Goal: Find contact information: Find contact information

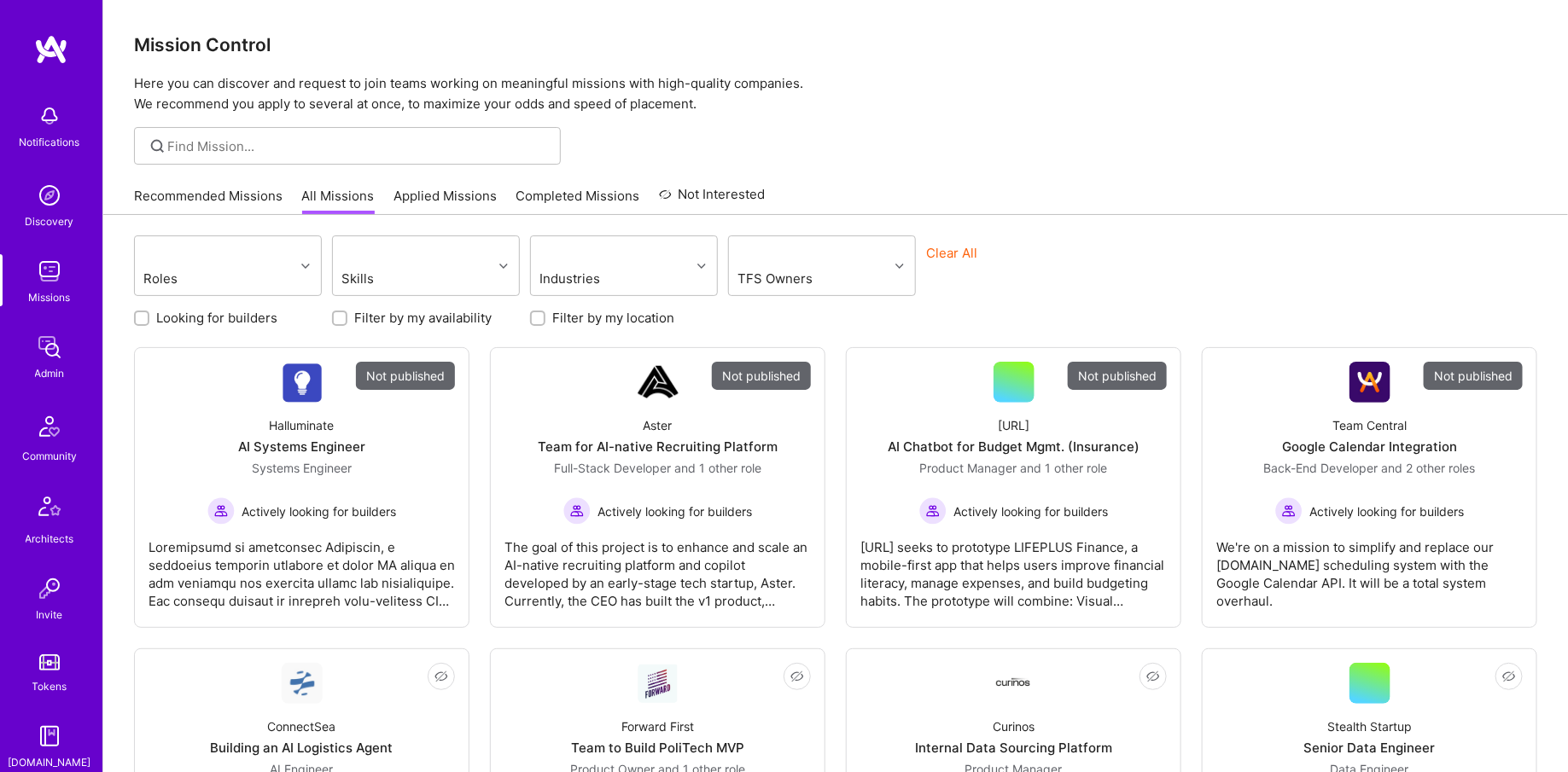
click at [44, 360] on img at bounding box center [50, 348] width 34 height 34
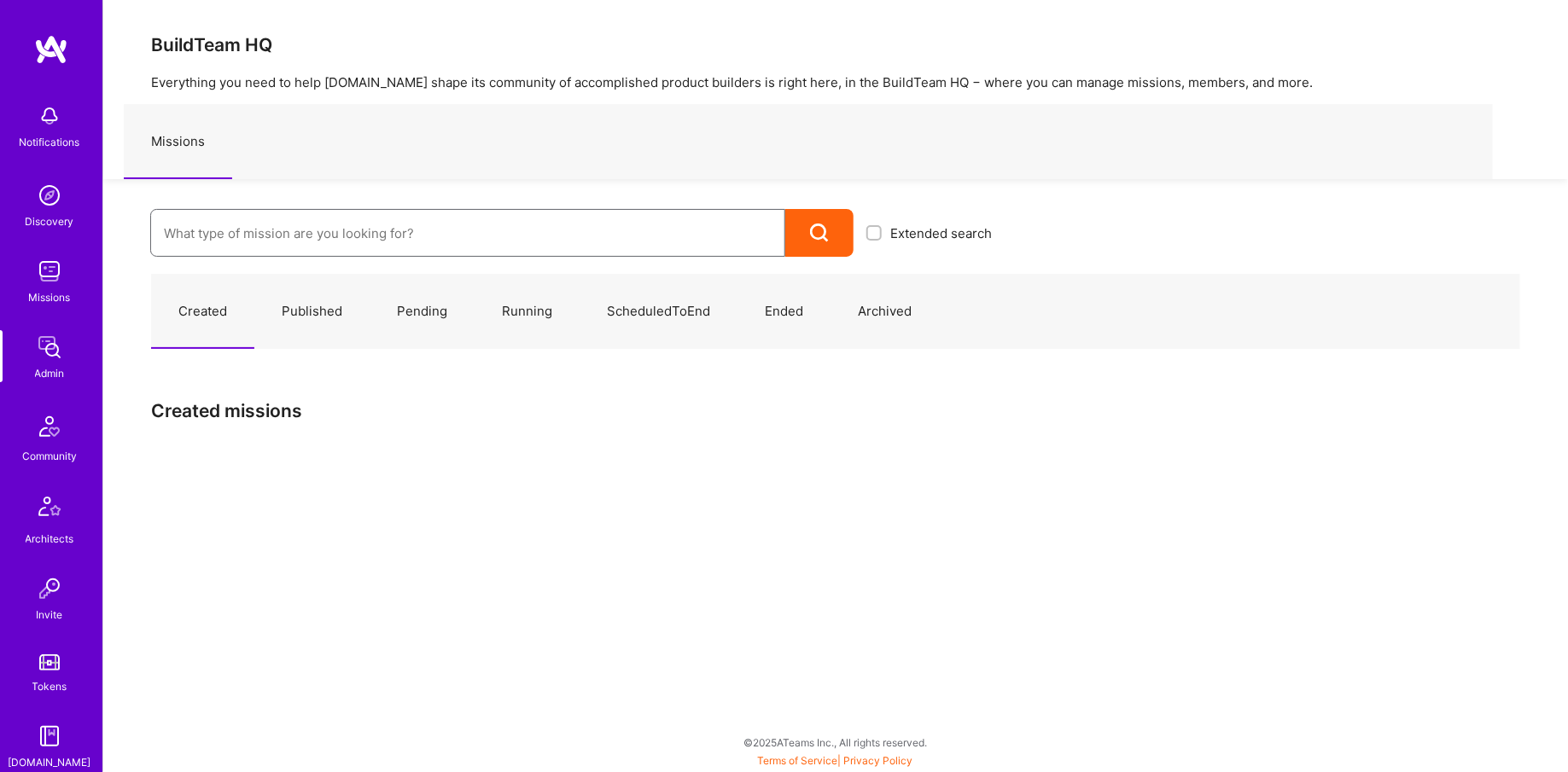
click at [295, 231] on input at bounding box center [468, 234] width 608 height 43
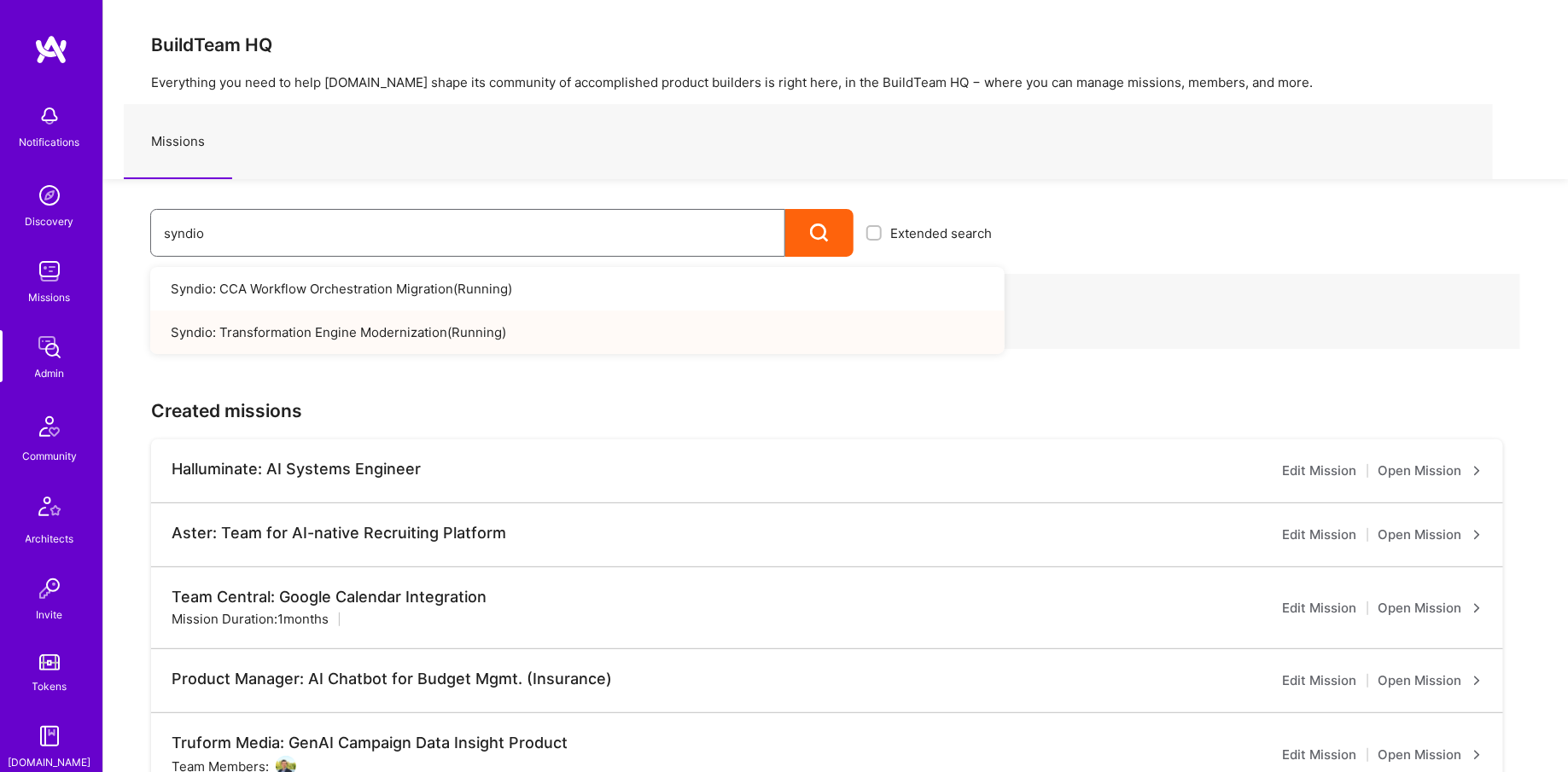
type input "syndio"
click at [293, 298] on link "Syndio: CCA Workflow Orchestration Migration ( Running )" at bounding box center [577, 289] width 855 height 43
click at [411, 293] on link "Syndio: CCA Workflow Orchestration Migration ( Running )" at bounding box center [577, 289] width 855 height 43
click at [304, 331] on link "Syndio: Transformation Engine Modernization ( Running )" at bounding box center [577, 333] width 855 height 43
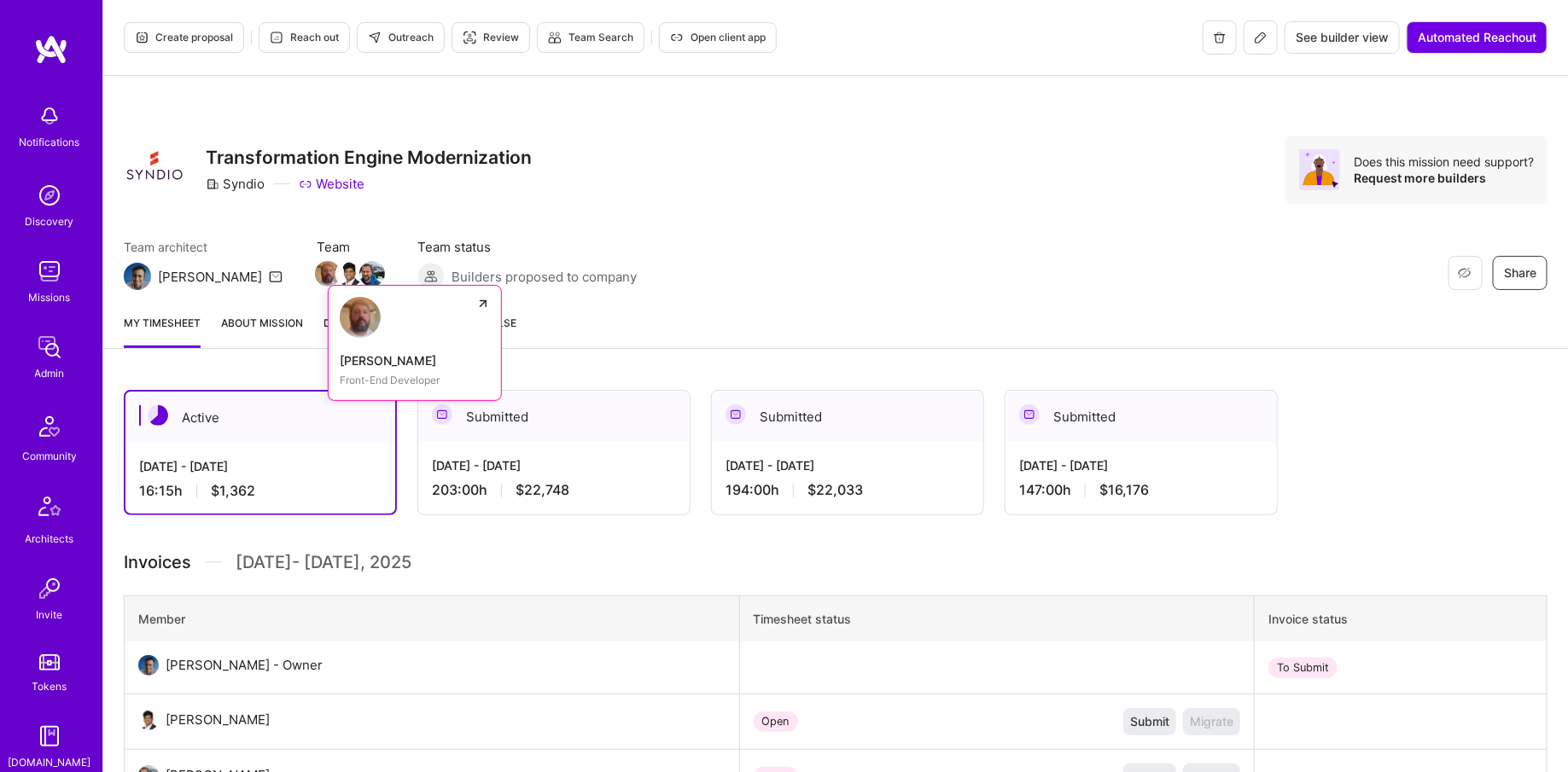
click at [315, 272] on img at bounding box center [328, 274] width 25 height 25
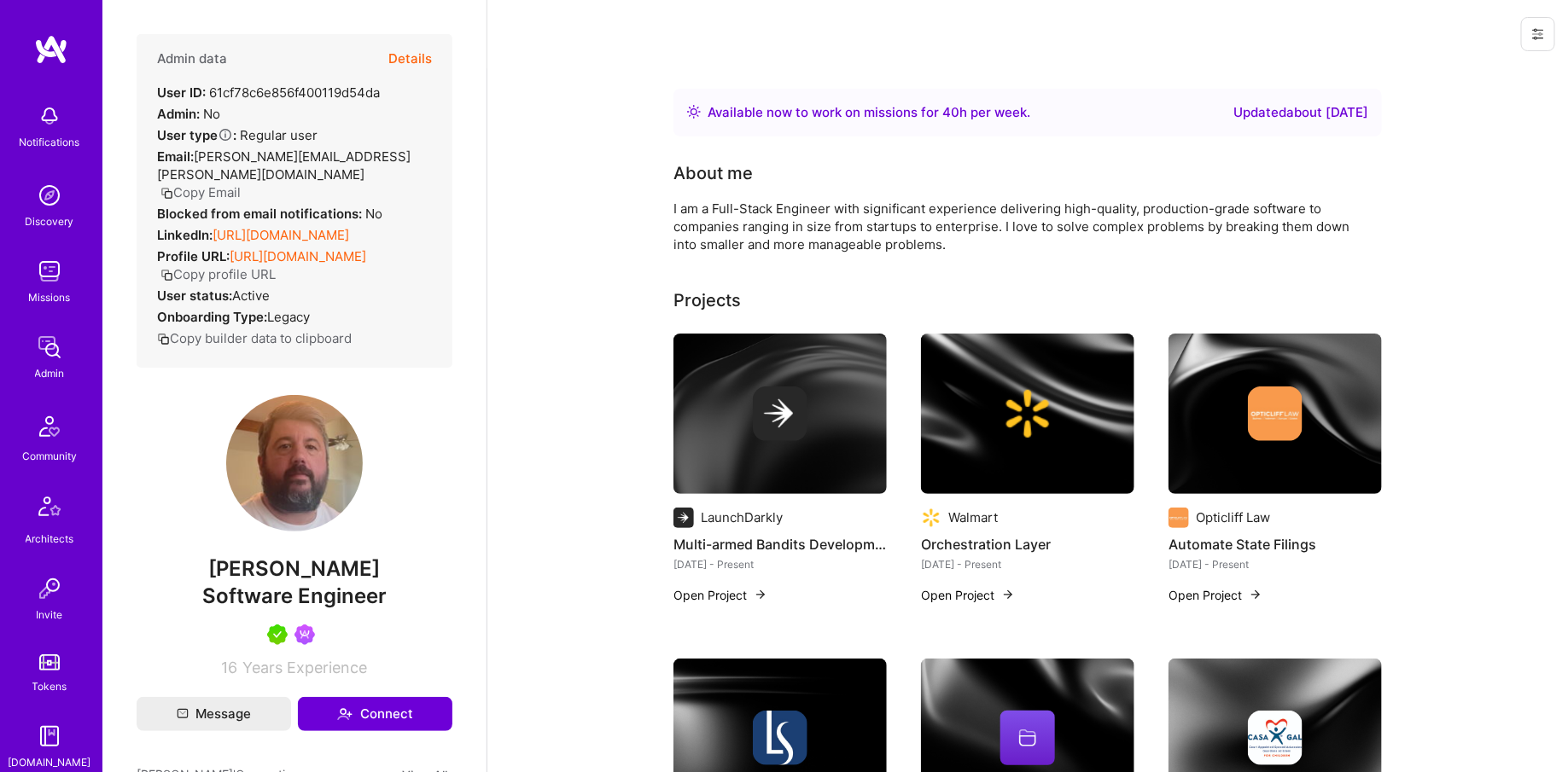
click at [221, 184] on button "Copy Email" at bounding box center [200, 193] width 81 height 18
